Goal: Task Accomplishment & Management: Manage account settings

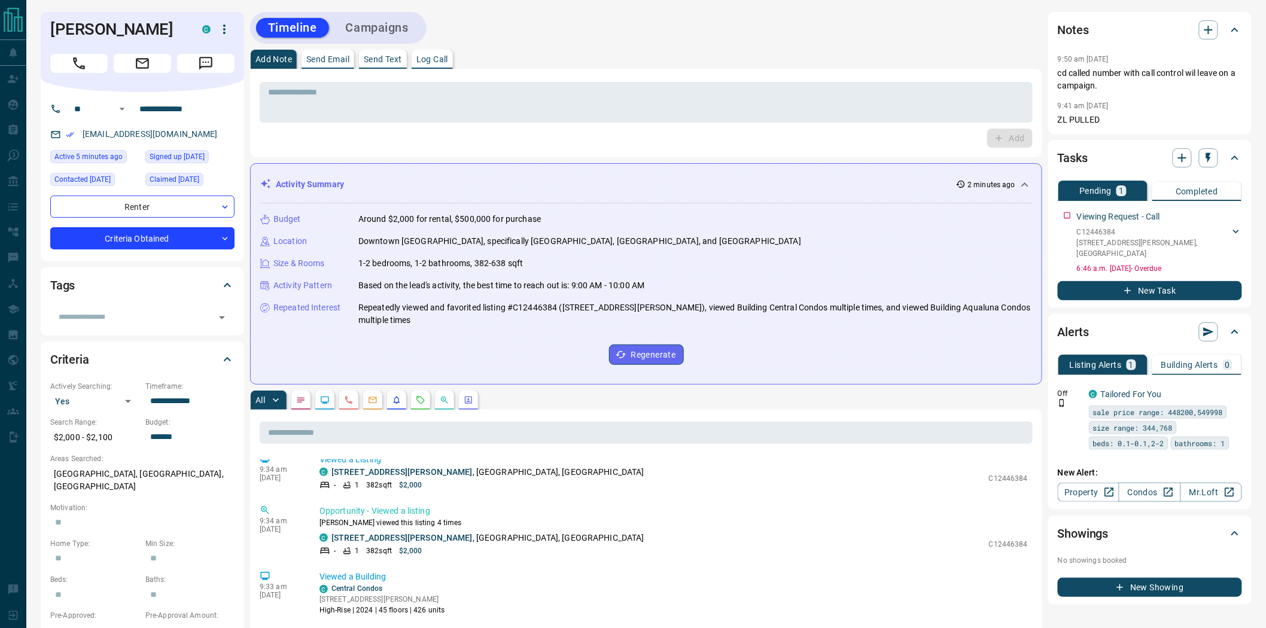
click at [65, 61] on button "Call" at bounding box center [78, 63] width 57 height 19
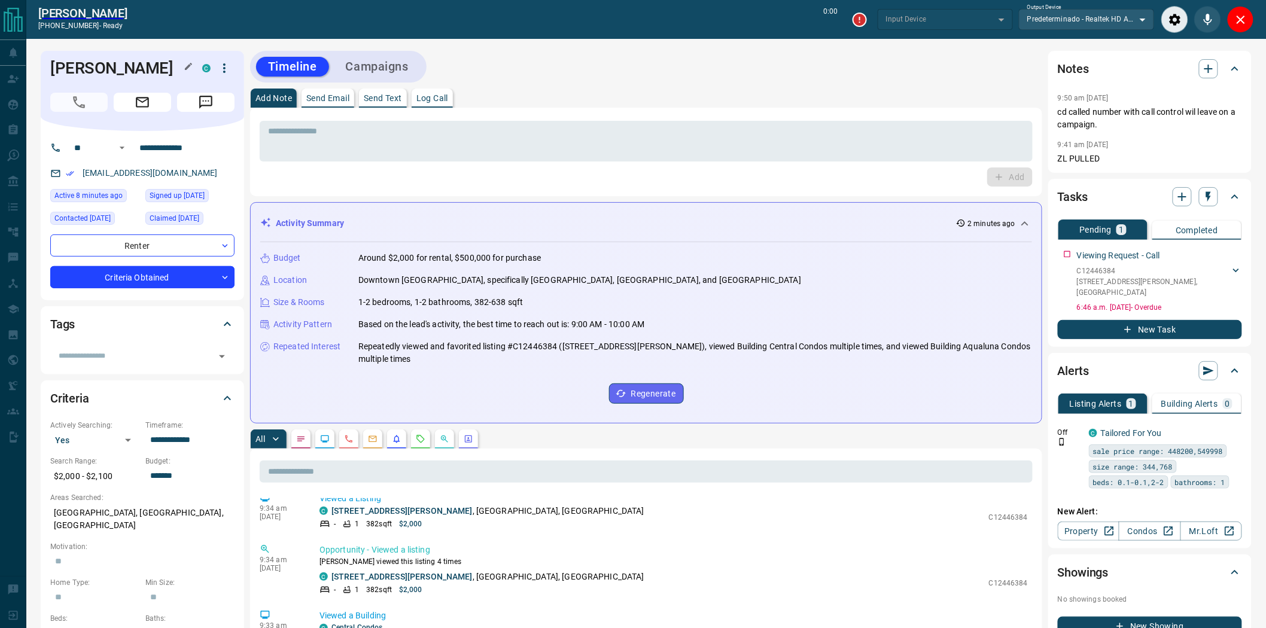
type input "*******"
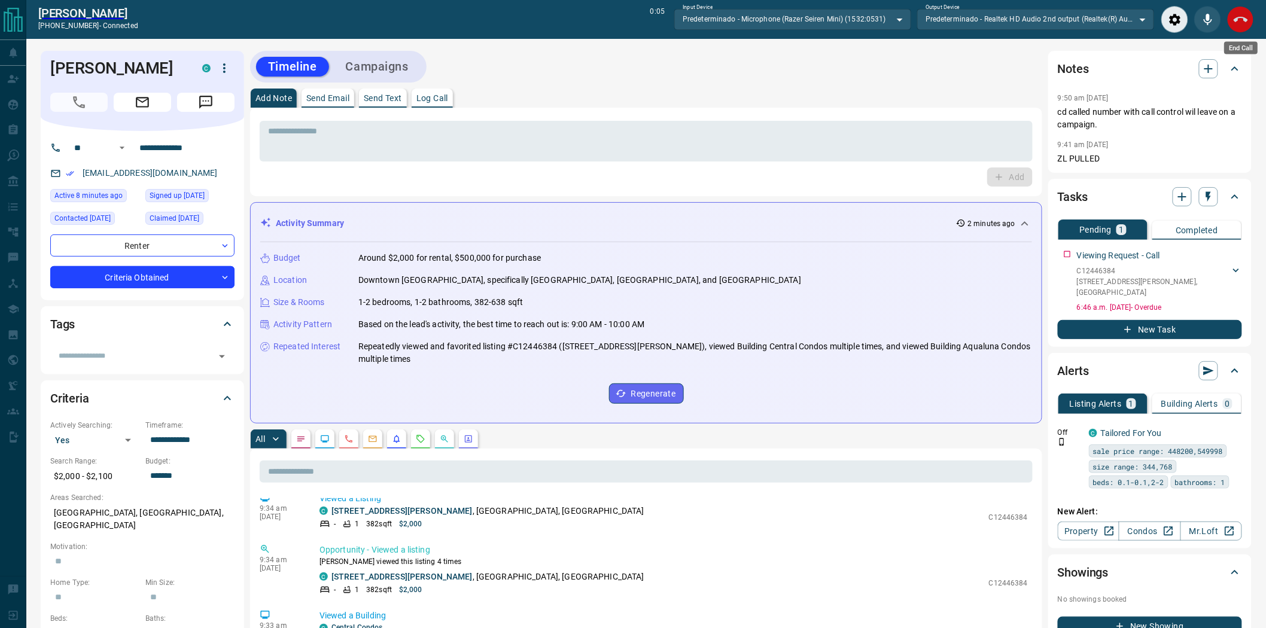
click at [1231, 25] on button "End Call" at bounding box center [1240, 19] width 27 height 27
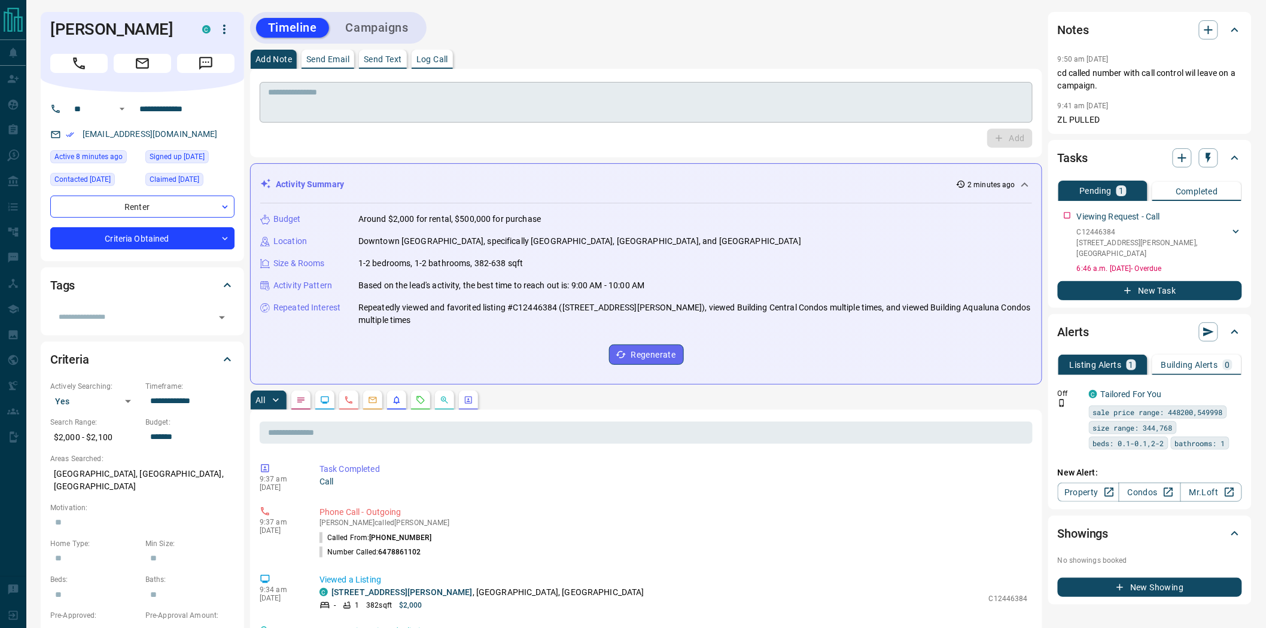
click at [458, 110] on textarea at bounding box center [646, 102] width 756 height 31
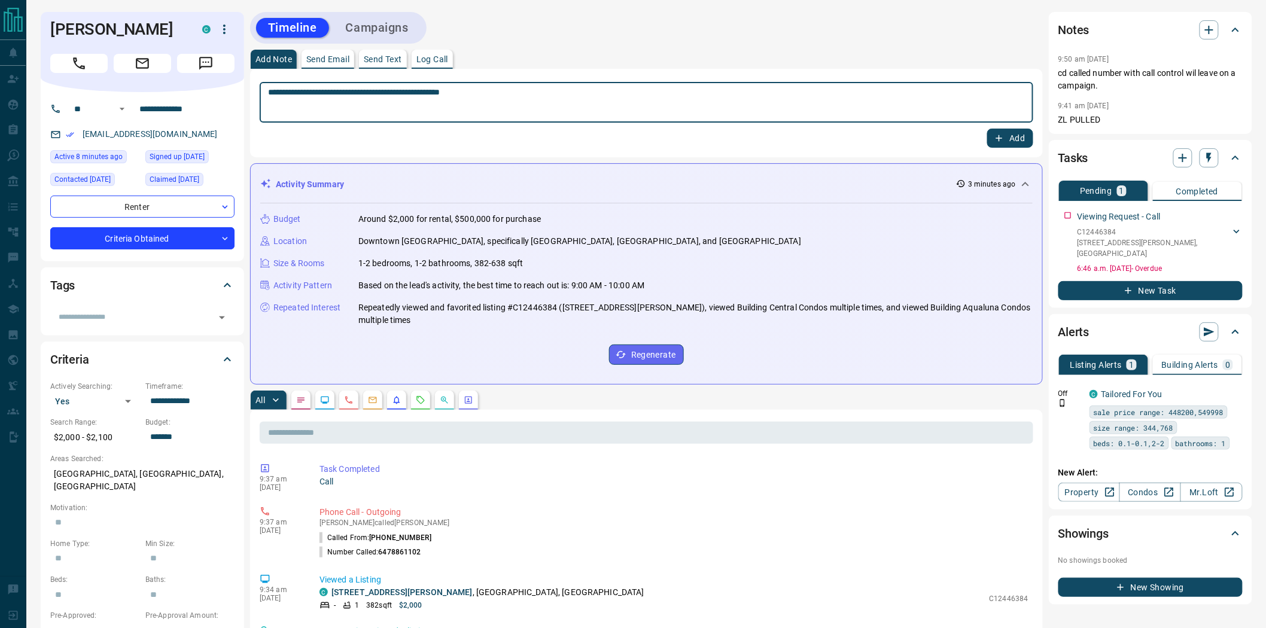
click at [452, 93] on textarea "**********" at bounding box center [646, 102] width 757 height 31
click at [424, 104] on textarea "**********" at bounding box center [646, 102] width 757 height 31
type textarea "**********"
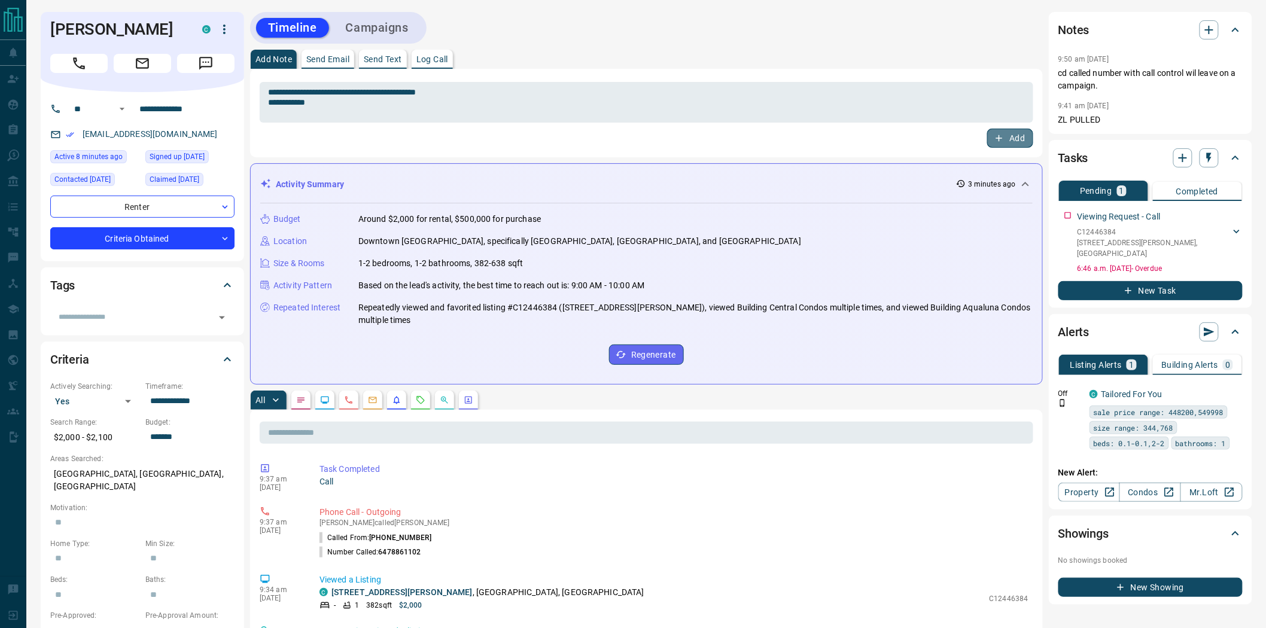
click at [1016, 132] on button "Add" at bounding box center [1009, 138] width 45 height 19
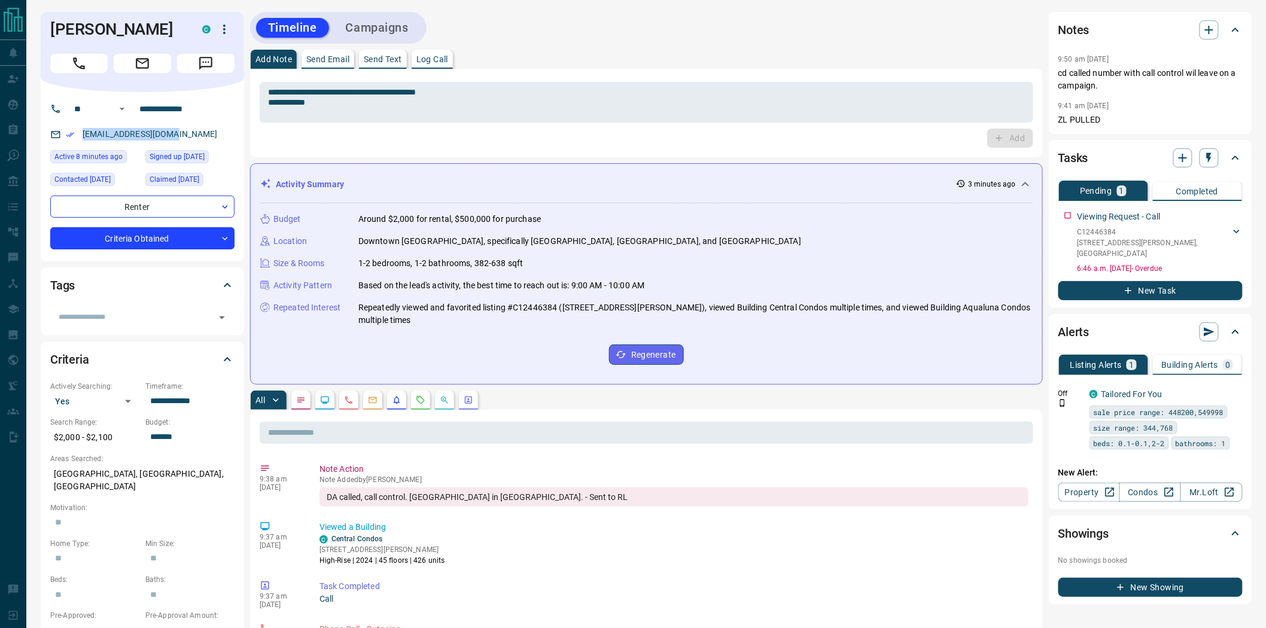
drag, startPoint x: 169, startPoint y: 138, endPoint x: 63, endPoint y: 138, distance: 105.9
click at [63, 138] on div "[EMAIL_ADDRESS][DOMAIN_NAME]" at bounding box center [142, 134] width 184 height 20
copy link "[EMAIL_ADDRESS][DOMAIN_NAME]"
click at [90, 27] on h1 "[PERSON_NAME]" at bounding box center [117, 29] width 134 height 19
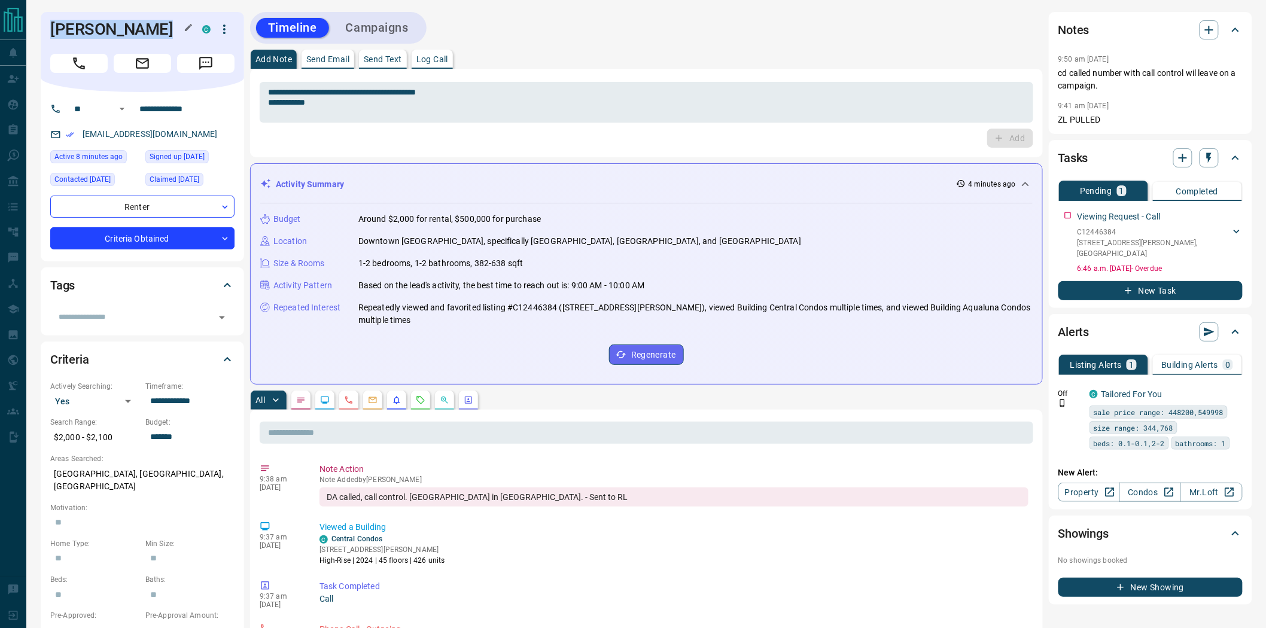
click at [90, 27] on h1 "[PERSON_NAME]" at bounding box center [117, 29] width 134 height 19
copy div "[PERSON_NAME]"
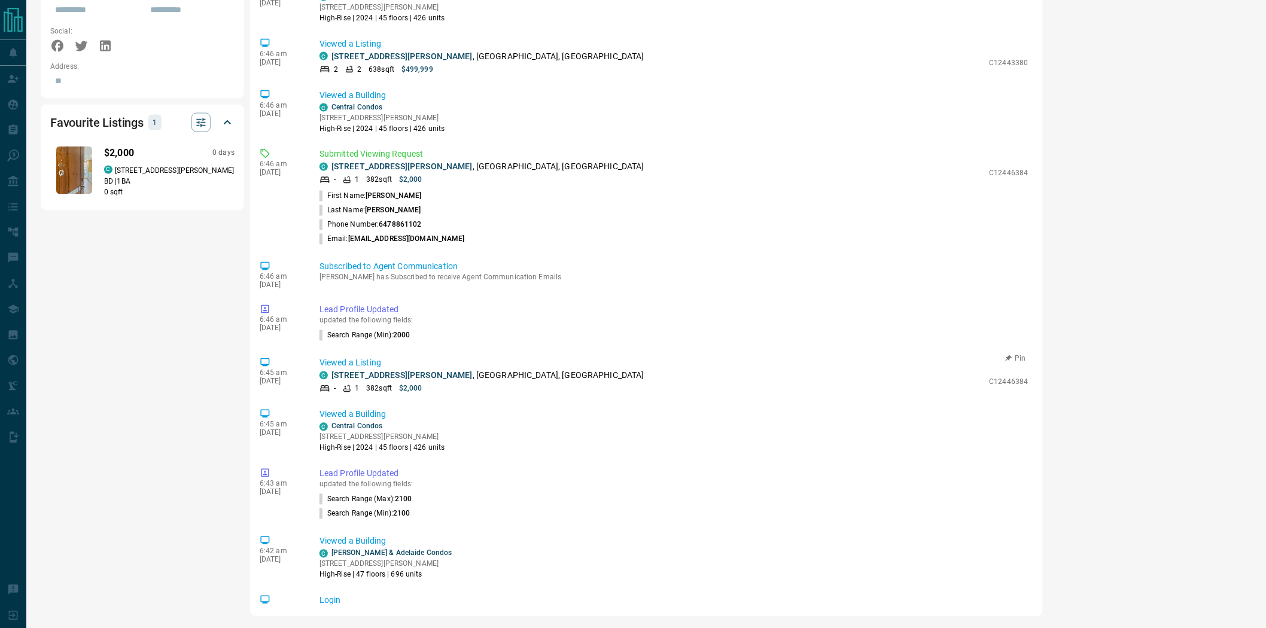
scroll to position [598, 0]
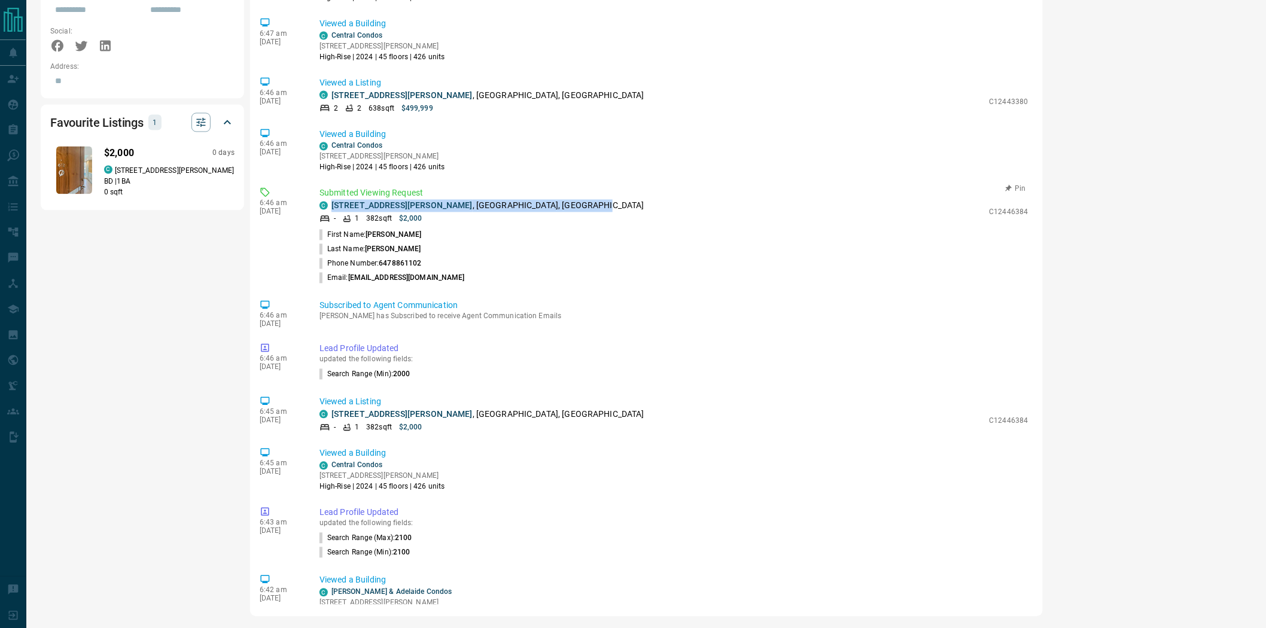
drag, startPoint x: 557, startPoint y: 206, endPoint x: 328, endPoint y: 205, distance: 229.2
click at [328, 205] on div "C [STREET_ADDRESS][PERSON_NAME]" at bounding box center [651, 206] width 664 height 13
copy p "[STREET_ADDRESS][PERSON_NAME]"
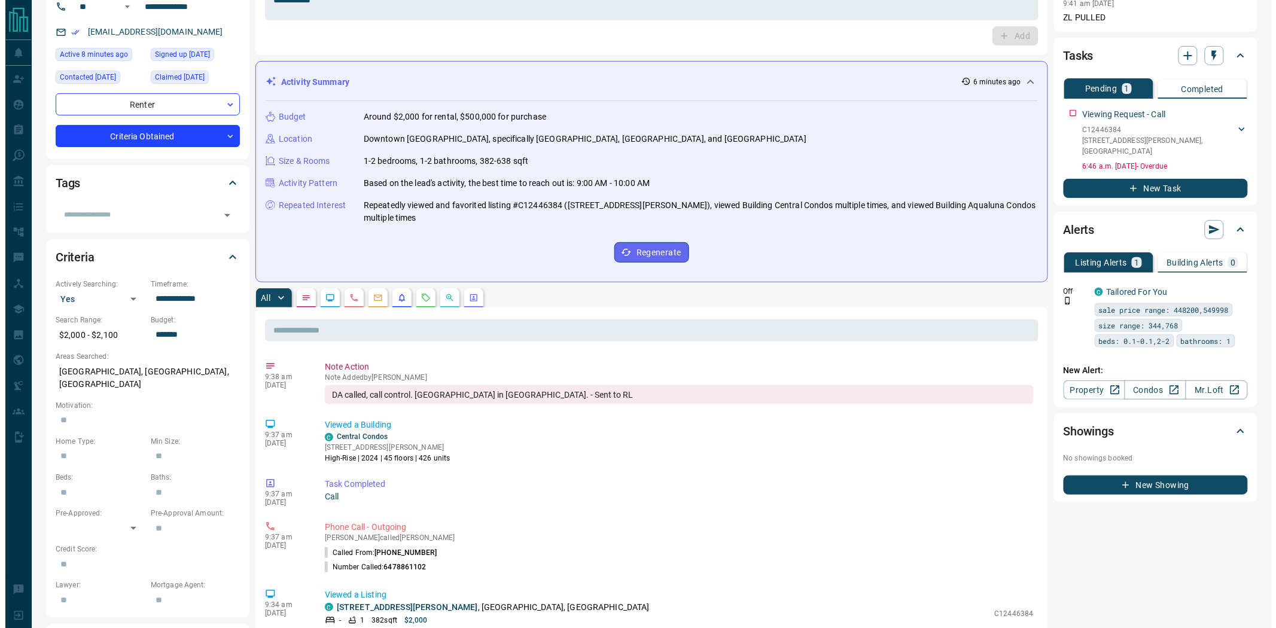
scroll to position [0, 0]
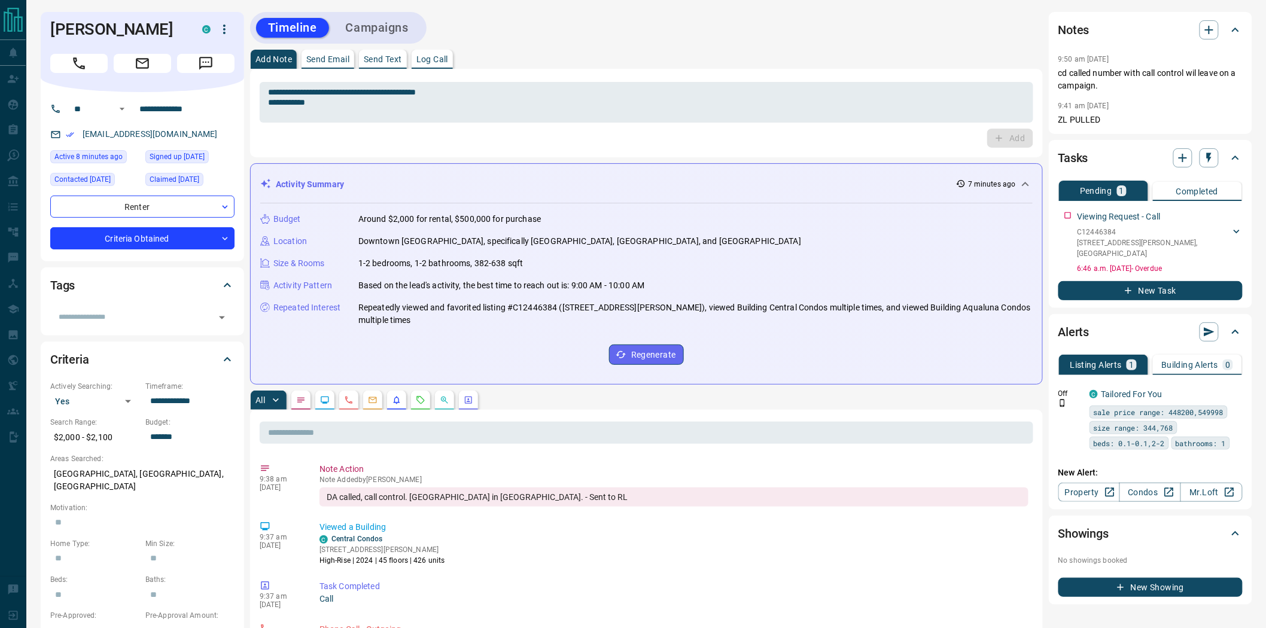
click at [227, 27] on icon "button" at bounding box center [224, 29] width 14 height 14
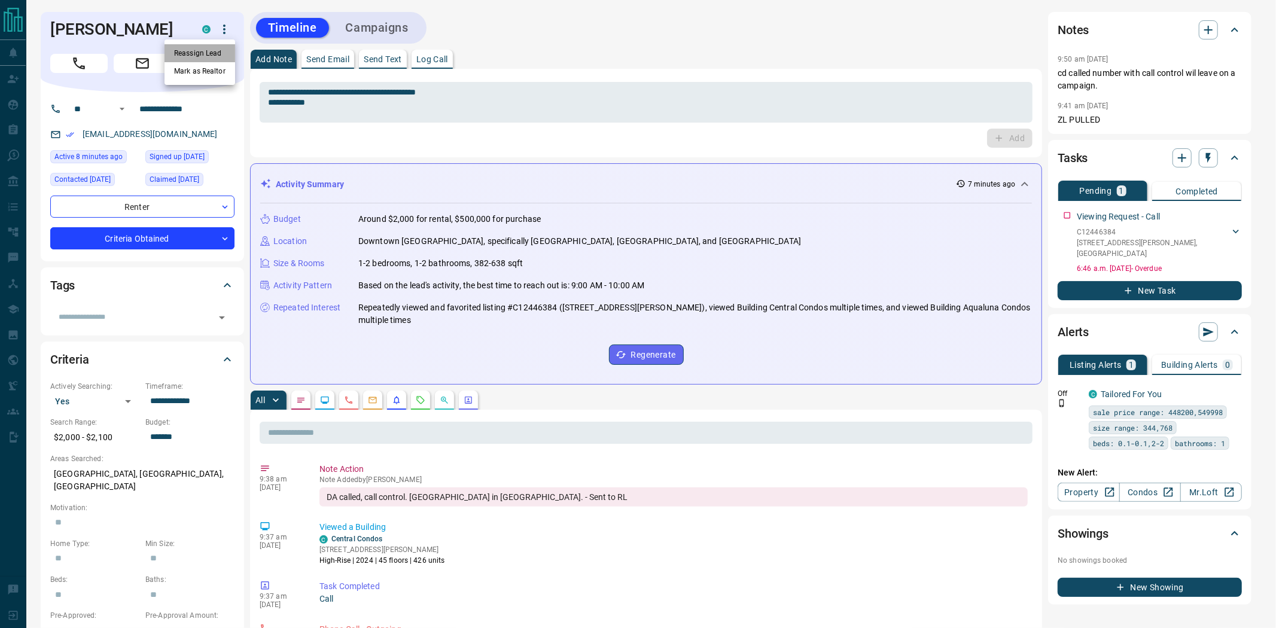
click at [193, 54] on li "Reassign Lead" at bounding box center [200, 53] width 71 height 18
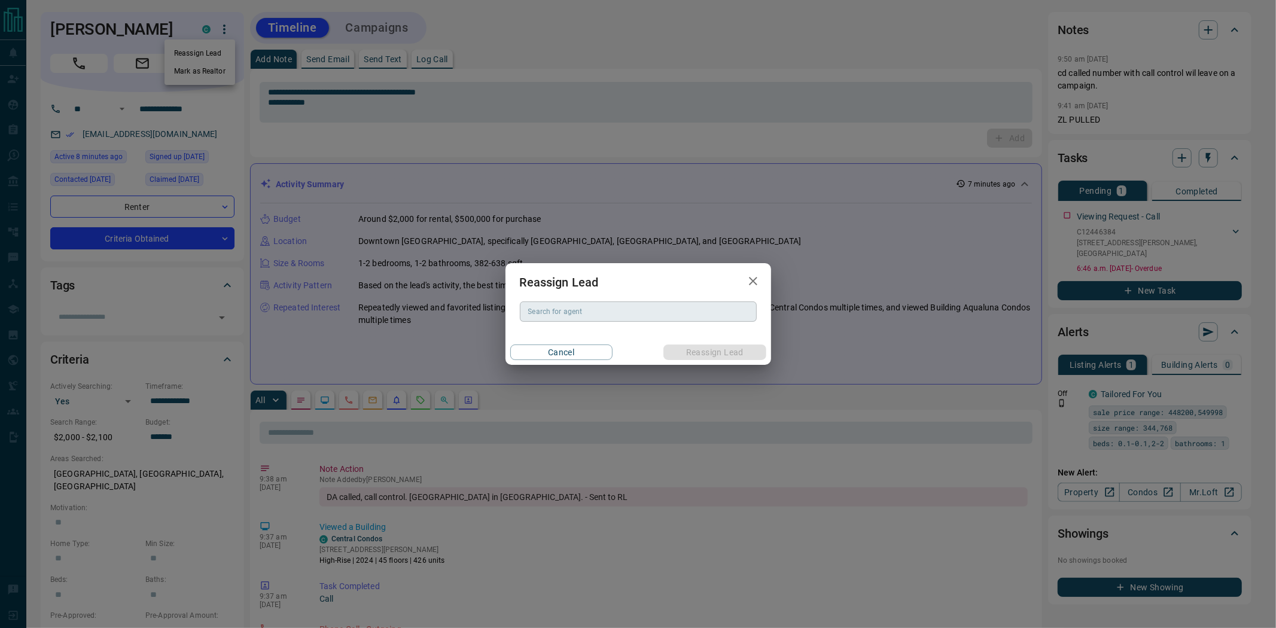
click at [572, 319] on div "Search for agent" at bounding box center [638, 312] width 237 height 20
click at [565, 332] on li "[PERSON_NAME]" at bounding box center [638, 336] width 237 height 18
type input "**********"
click at [710, 348] on button "Reassign Lead" at bounding box center [715, 353] width 102 height 16
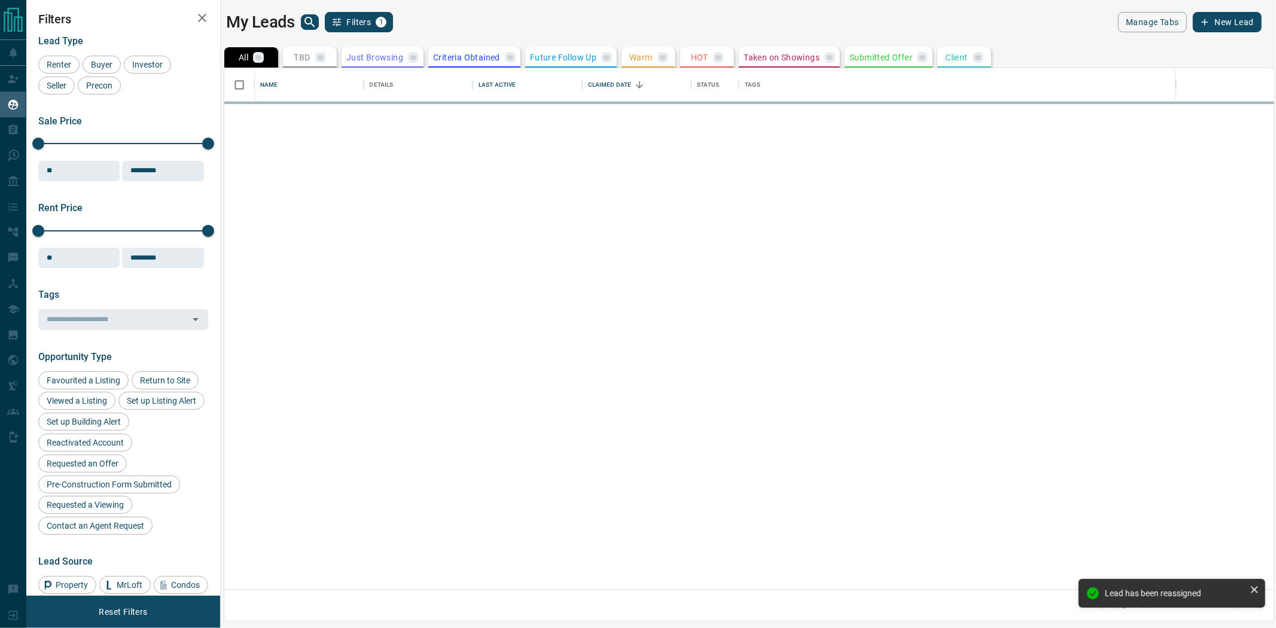
scroll to position [510, 1039]
